Goal: Transaction & Acquisition: Obtain resource

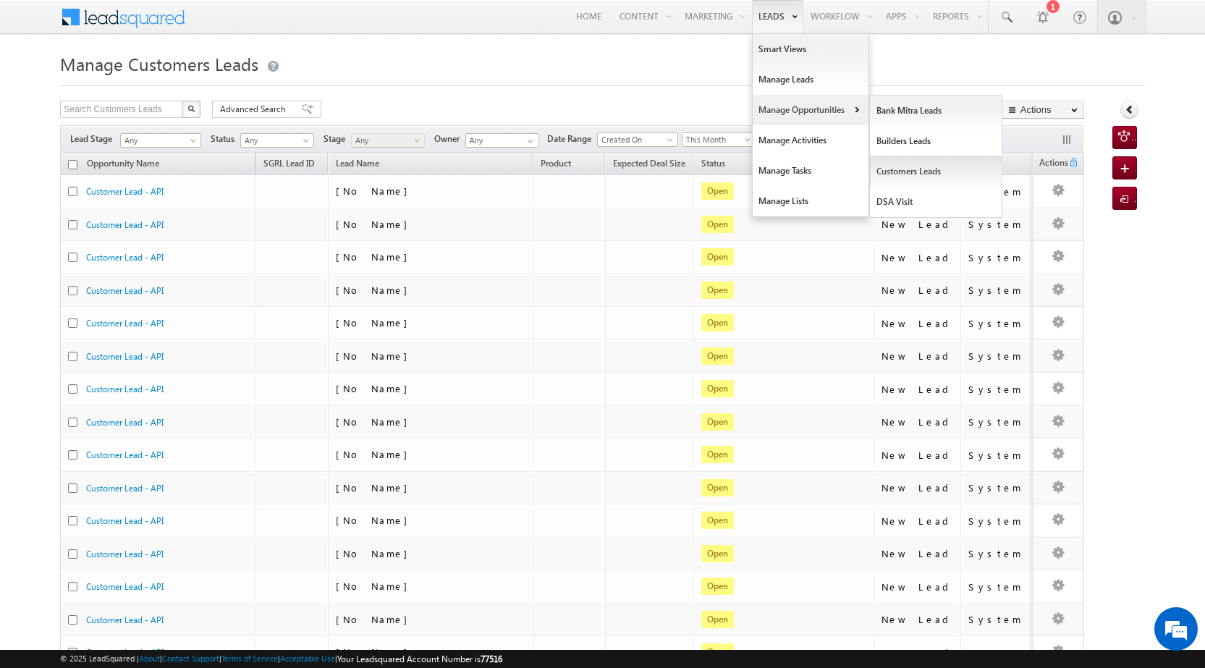
click at [891, 167] on link "Customers Leads" at bounding box center [936, 171] width 132 height 30
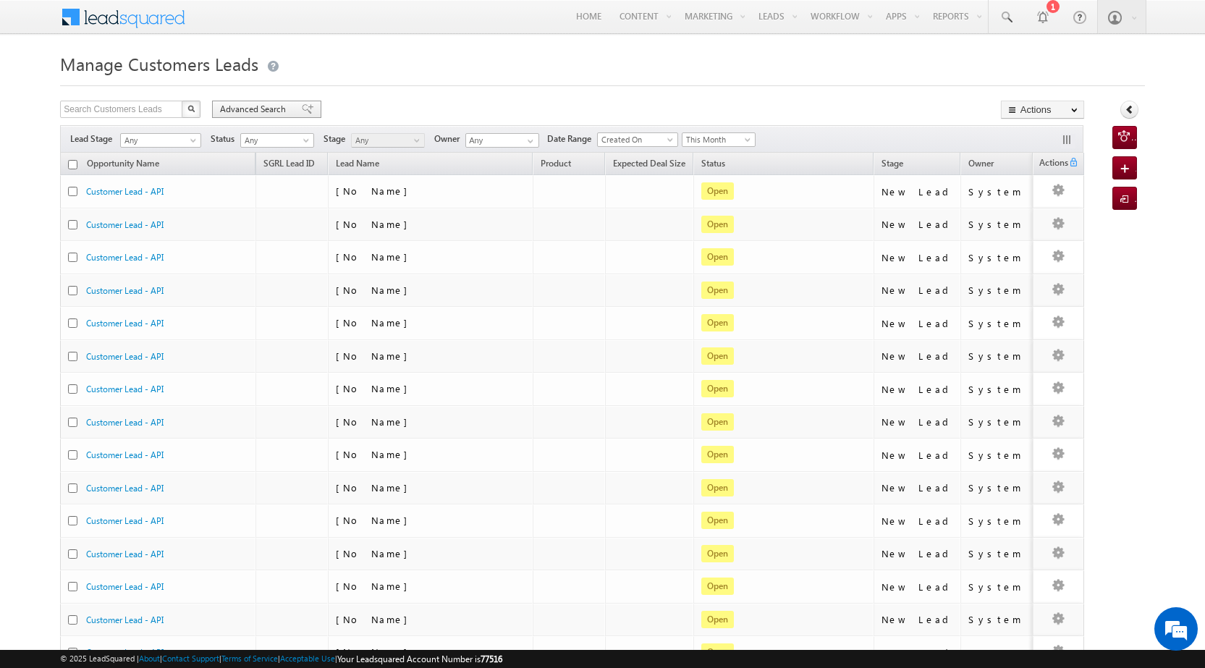
click at [248, 108] on span "Advanced Search" at bounding box center [255, 109] width 70 height 13
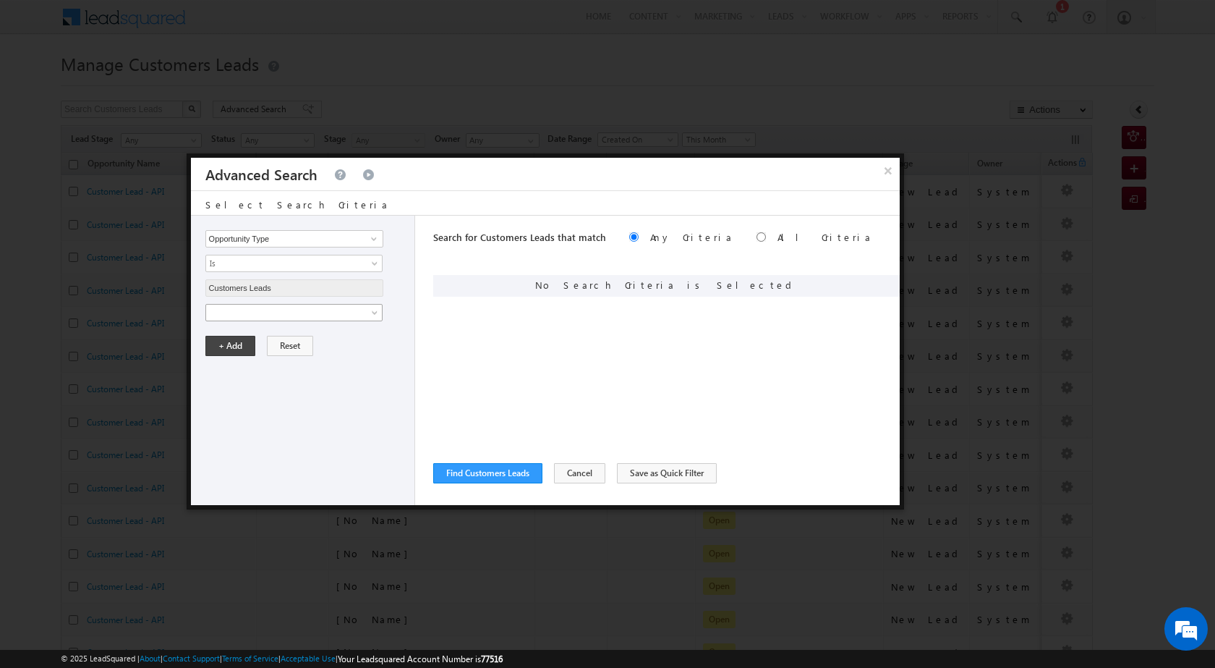
click at [312, 317] on span at bounding box center [284, 312] width 157 height 13
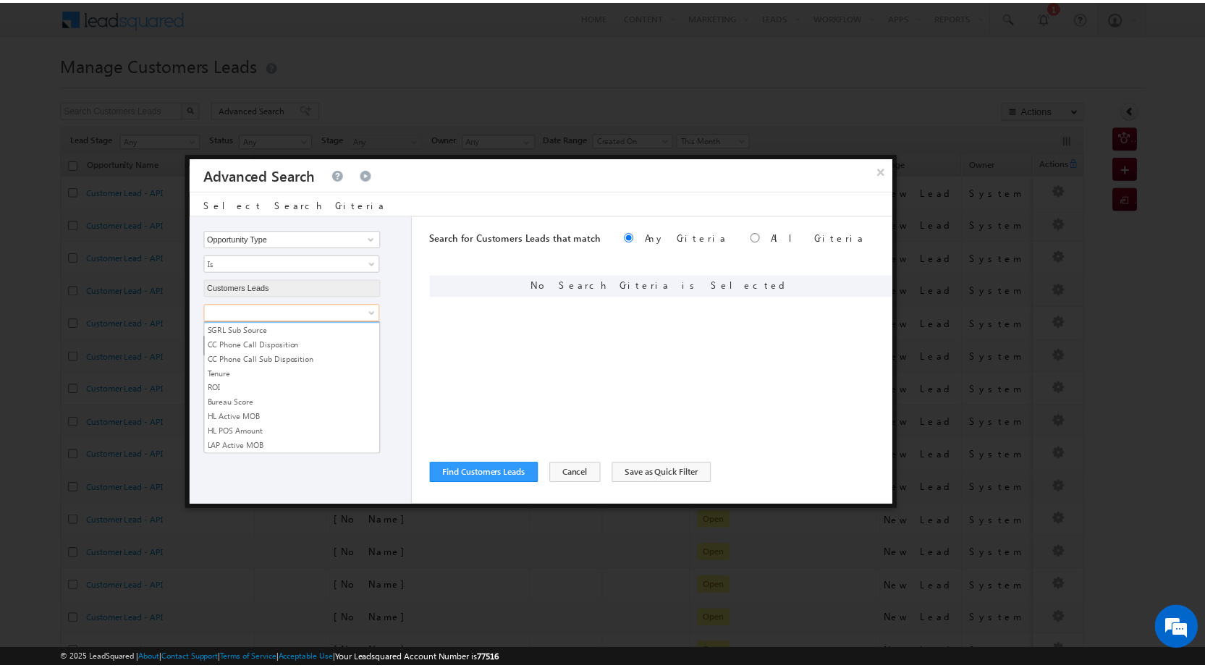
scroll to position [723, 0]
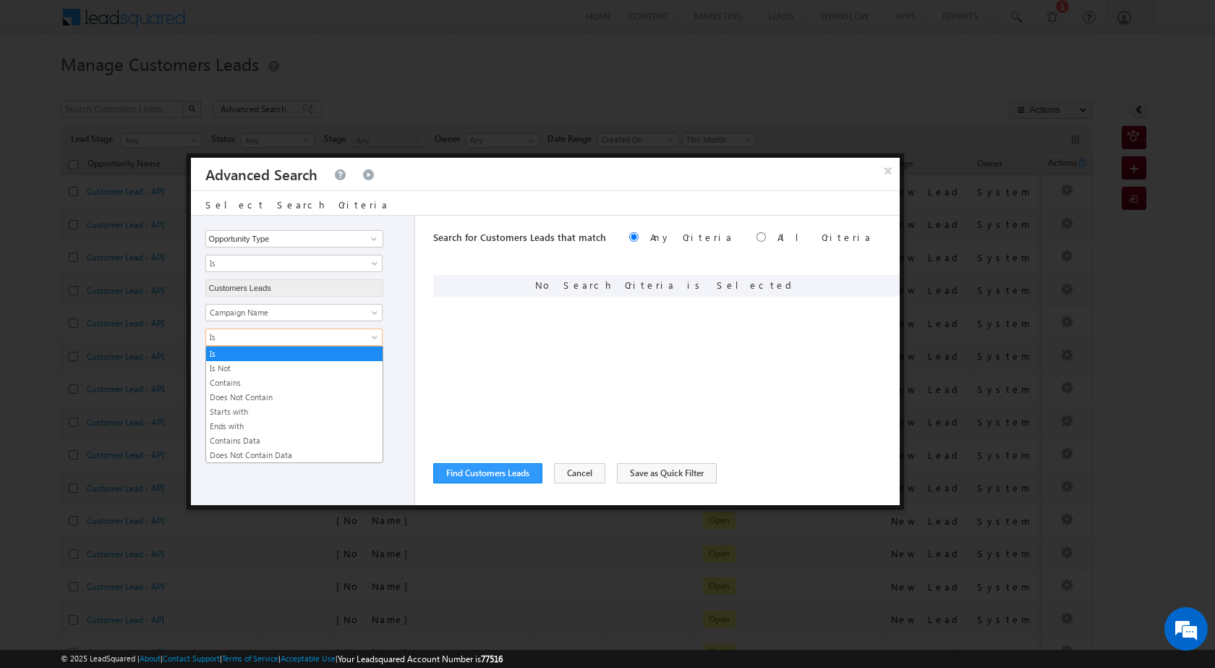
click at [325, 338] on span "Is" at bounding box center [284, 337] width 157 height 13
click at [290, 384] on link "Contains" at bounding box center [294, 382] width 177 height 13
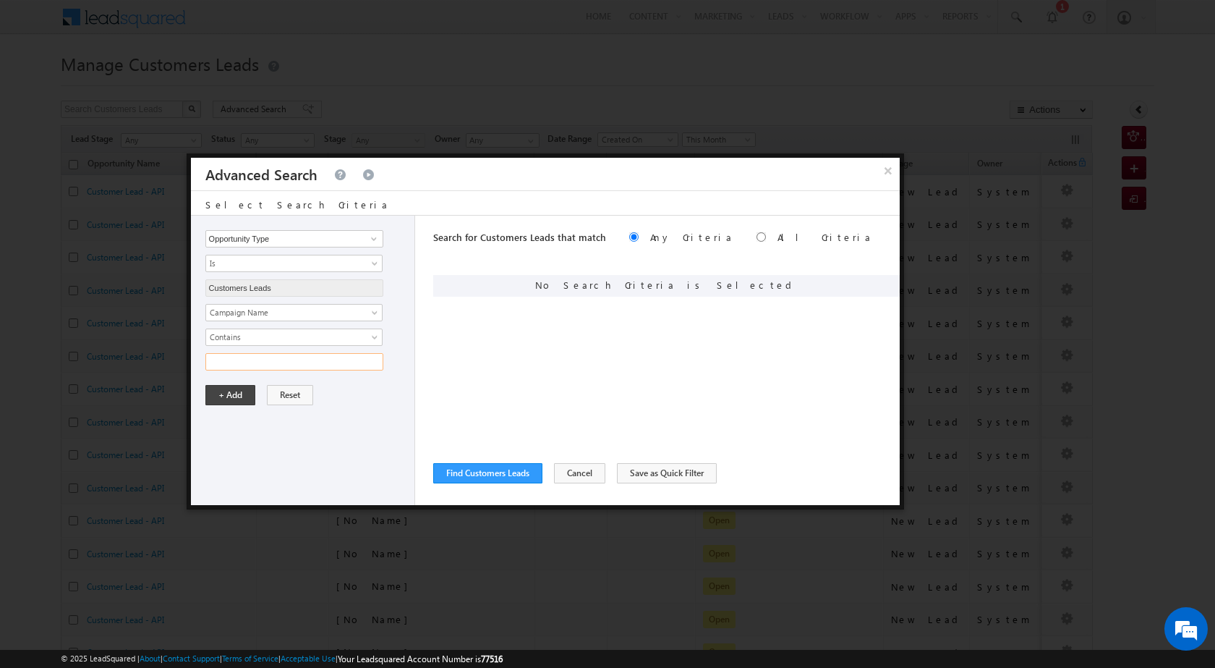
click at [286, 358] on input "text" at bounding box center [294, 361] width 178 height 17
type input "[DATE]"
click at [241, 400] on button "+ Add" at bounding box center [230, 395] width 50 height 20
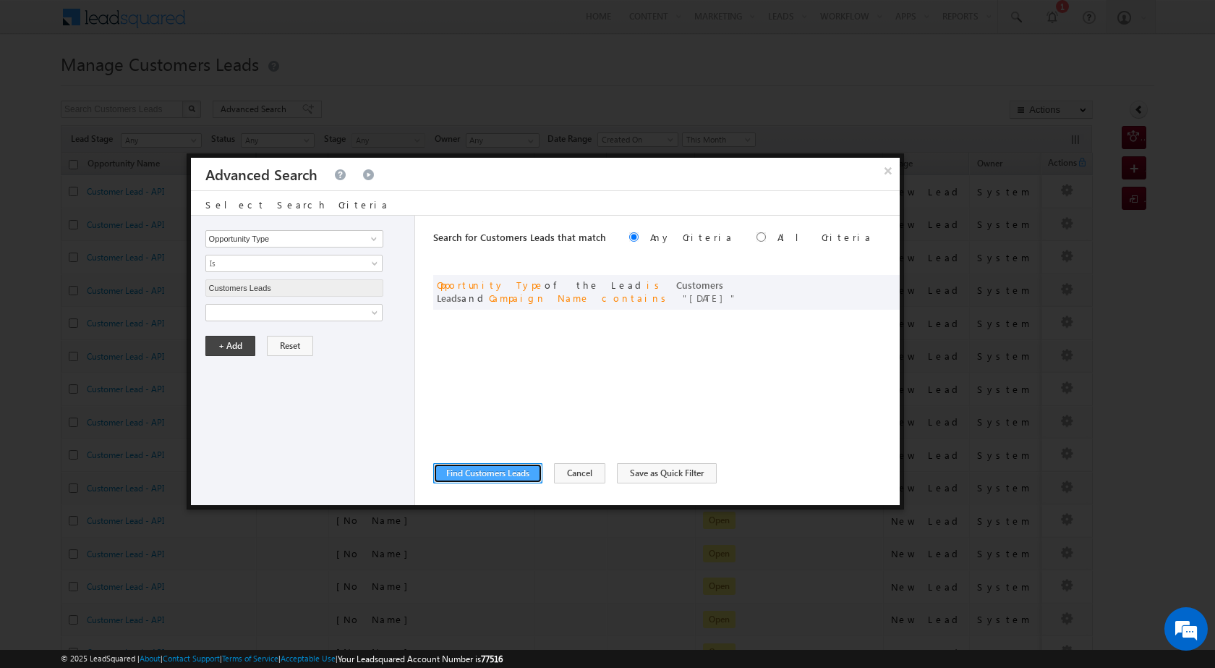
click at [460, 464] on button "Find Customers Leads" at bounding box center [487, 473] width 109 height 20
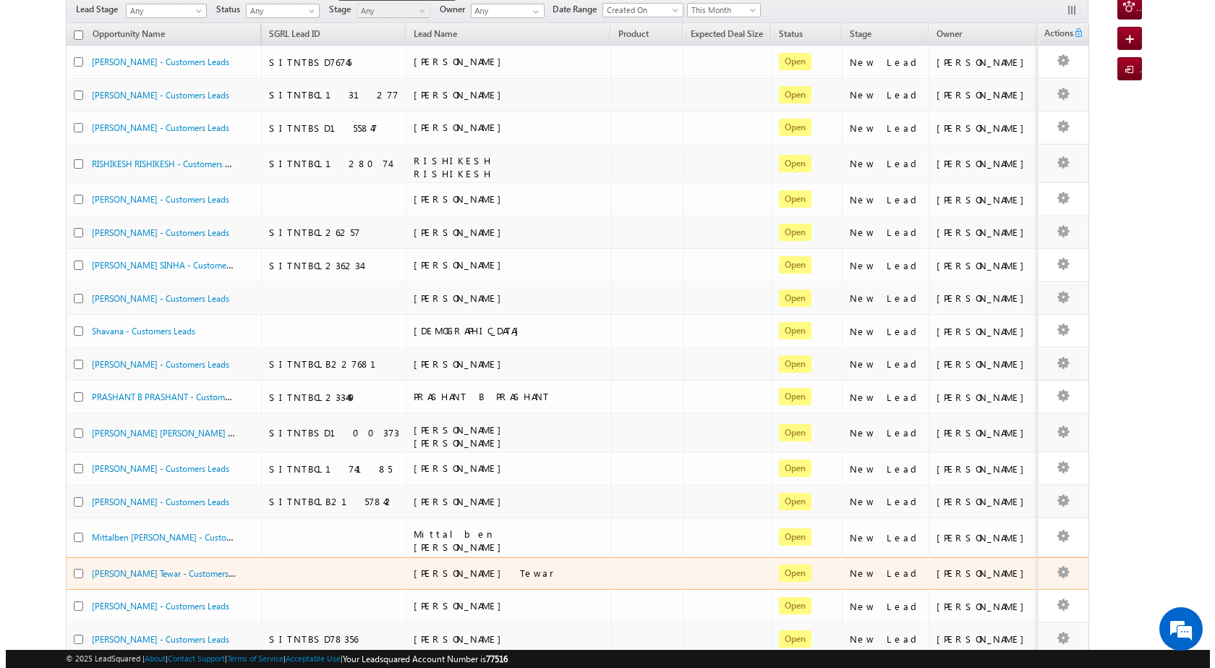
scroll to position [0, 0]
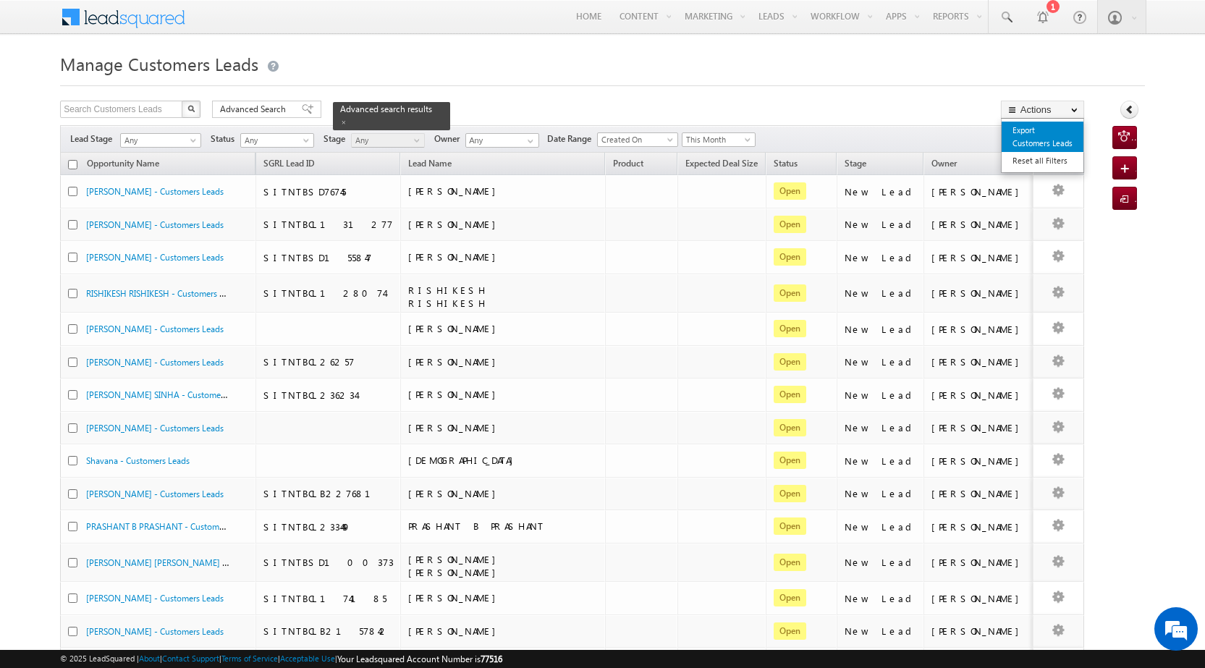
click at [1053, 140] on link "Export Customers Leads" at bounding box center [1042, 137] width 82 height 30
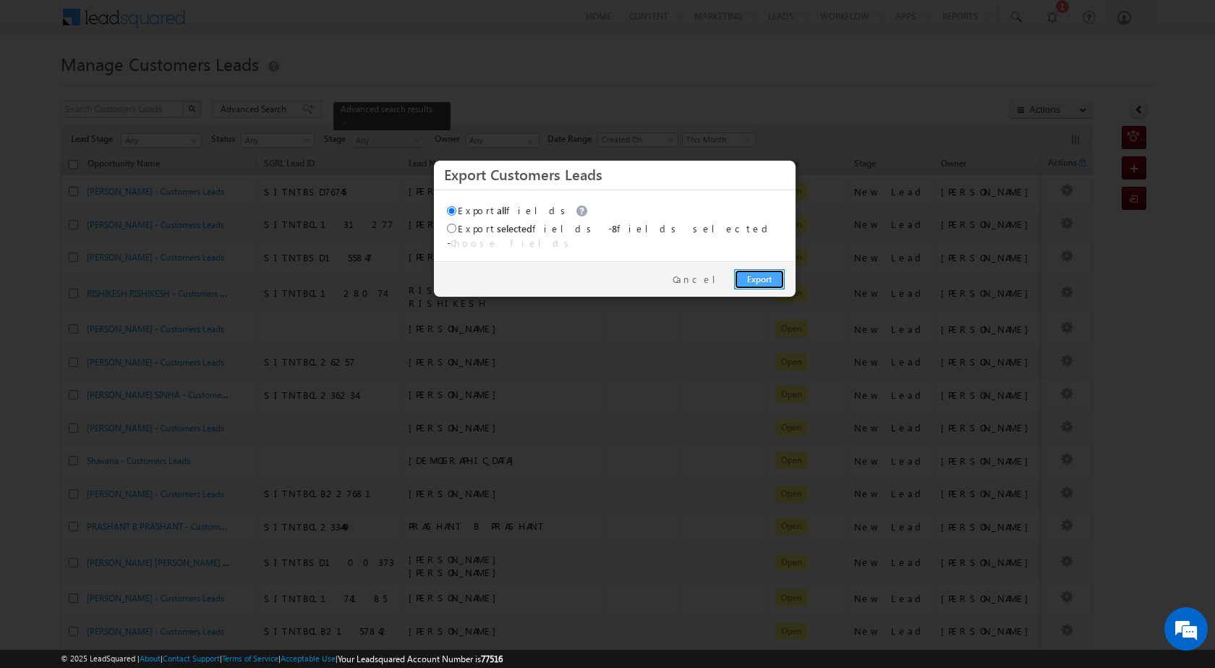
click at [763, 273] on link "Export" at bounding box center [759, 279] width 51 height 20
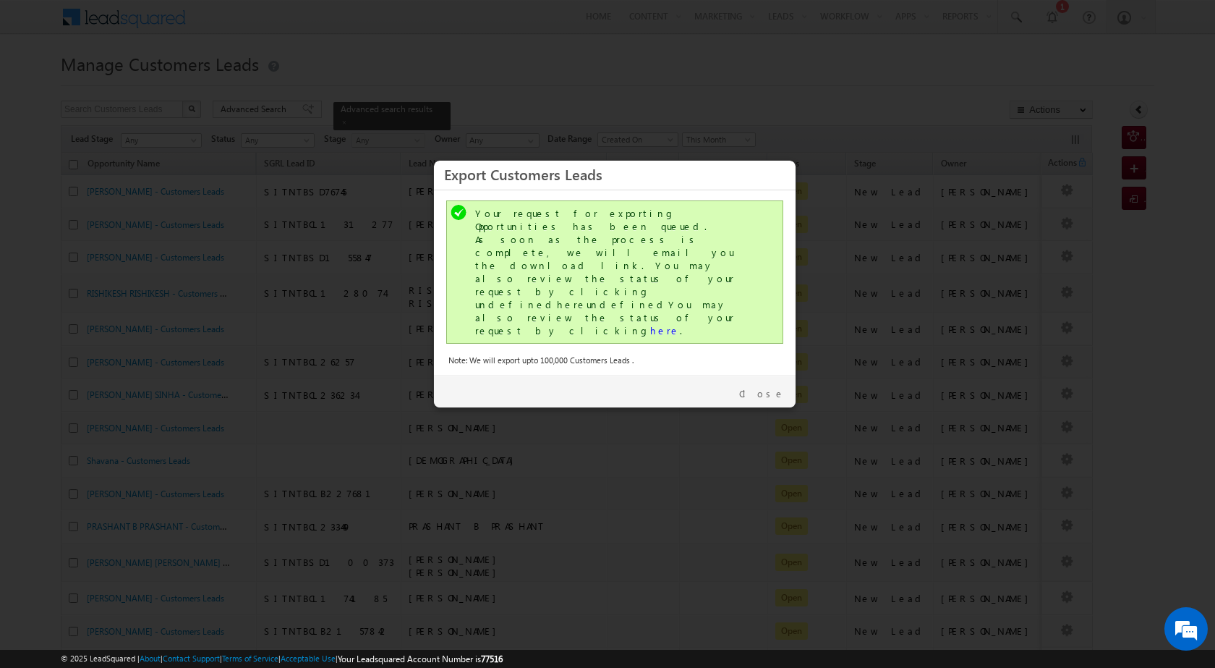
click at [576, 265] on div "Your request for exporting Opportunities has been queued. As soon as the proces…" at bounding box center [616, 272] width 282 height 130
click at [650, 324] on link "here" at bounding box center [665, 330] width 30 height 12
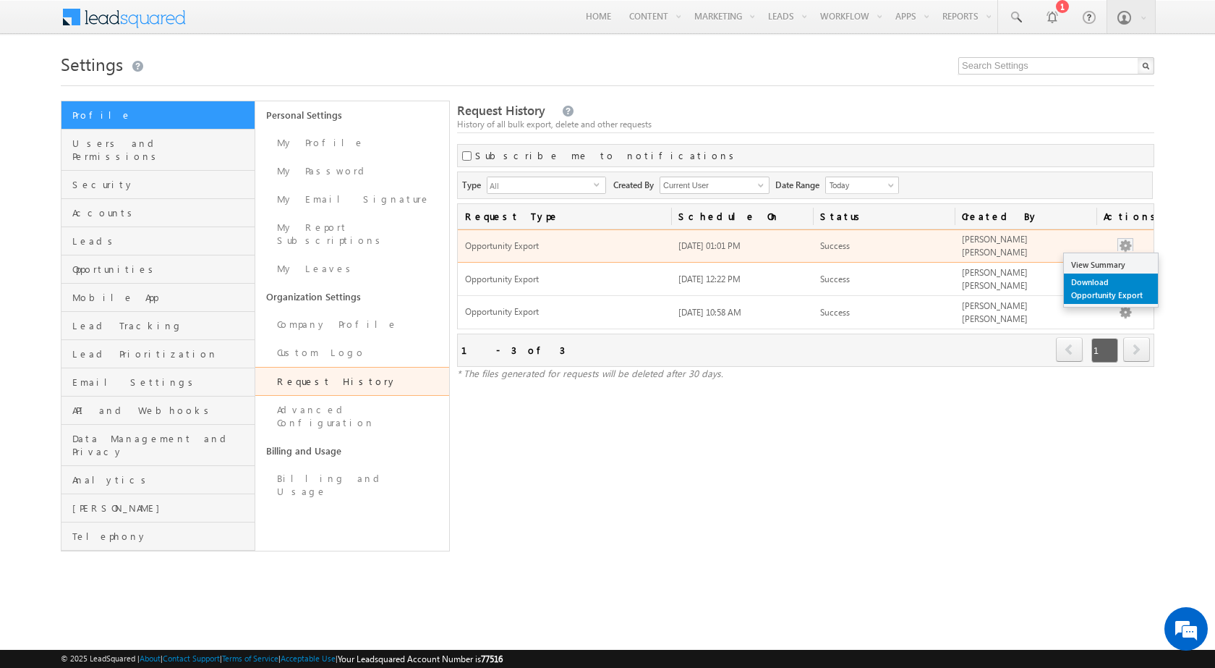
click at [1108, 281] on link "Download Opportunity Export" at bounding box center [1111, 288] width 94 height 30
